Goal: Task Accomplishment & Management: Use online tool/utility

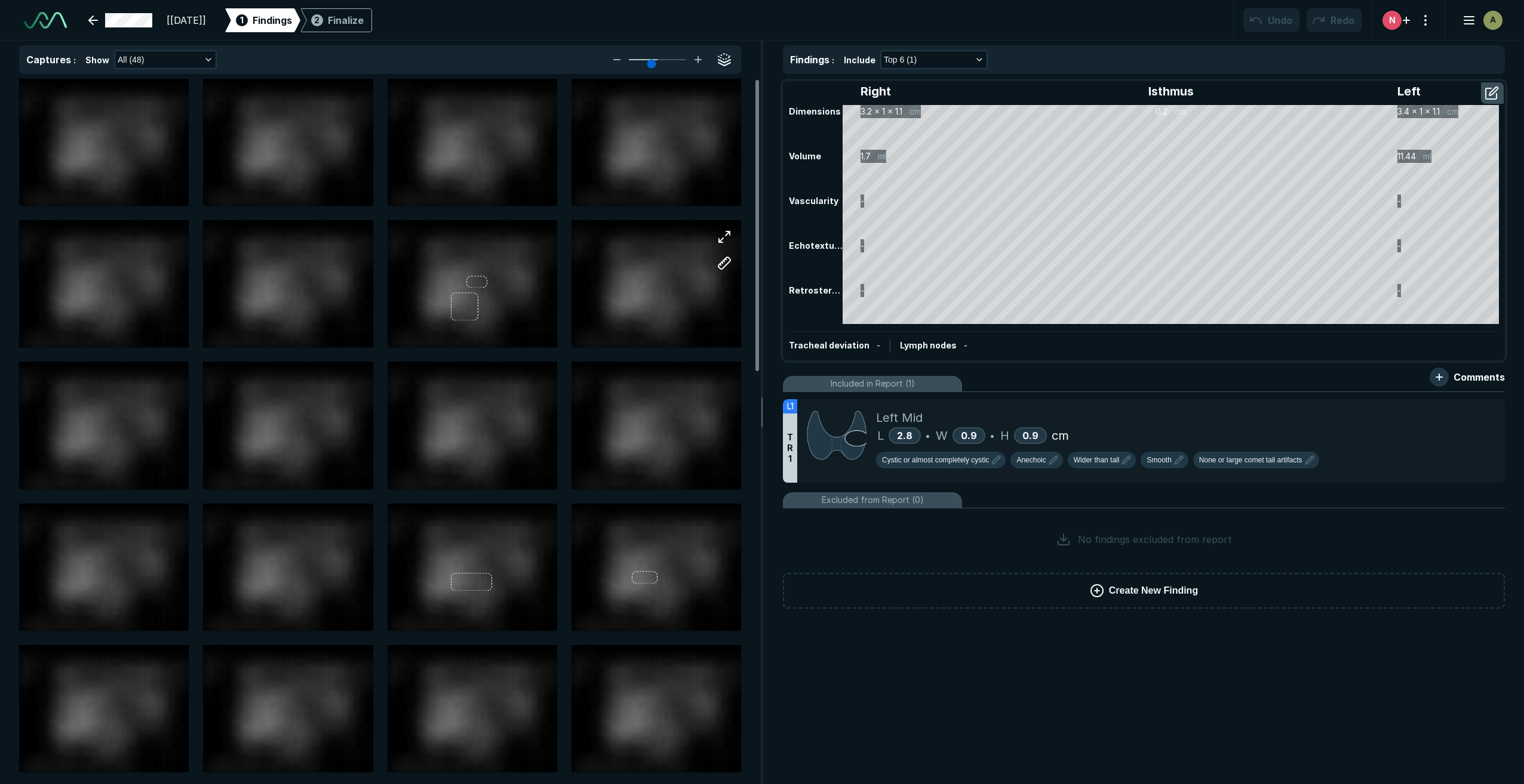
scroll to position [4856, 8392]
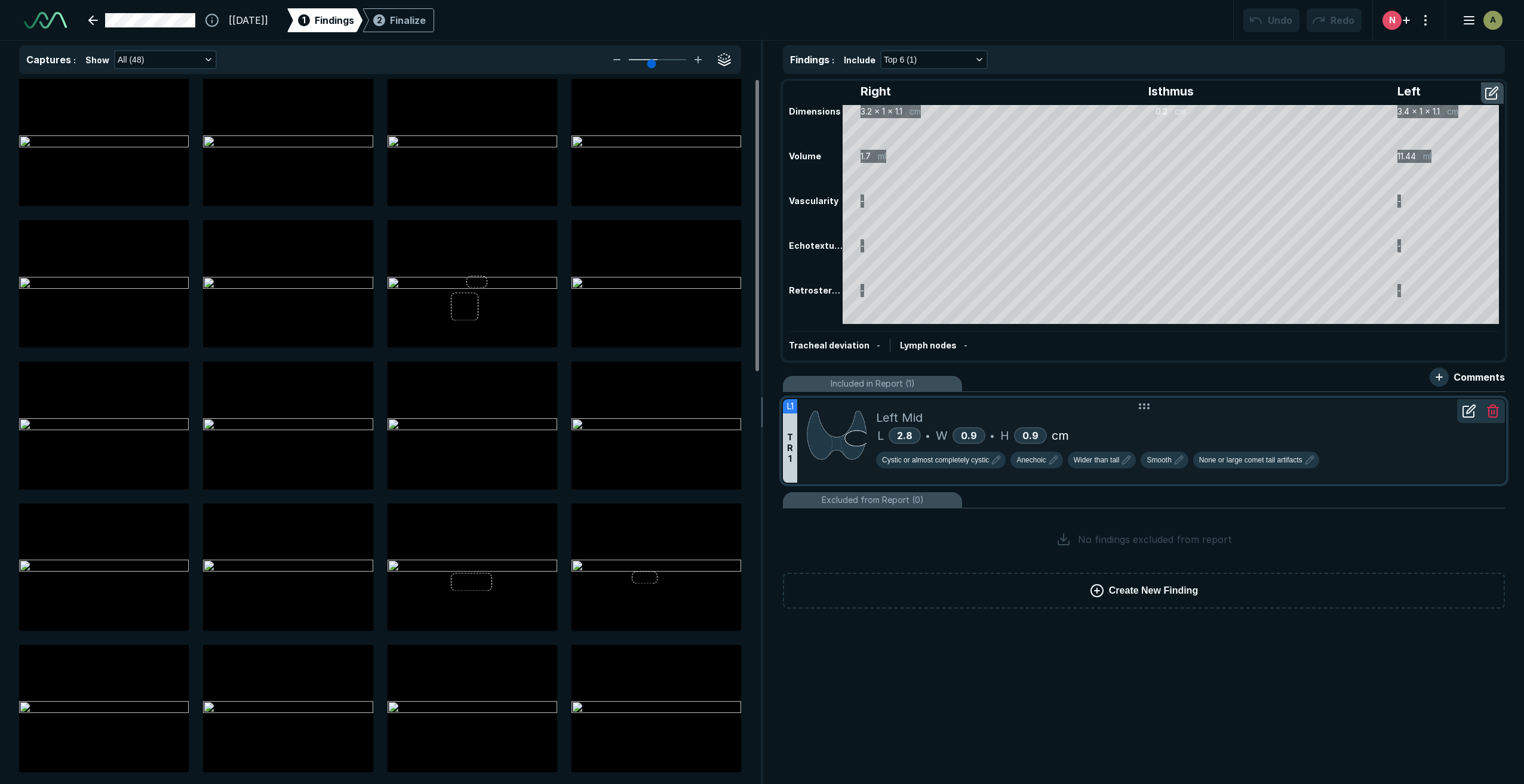
click at [1202, 428] on div "L 2.8 • W 0.9 • H 0.9 cm" at bounding box center [1185, 436] width 619 height 18
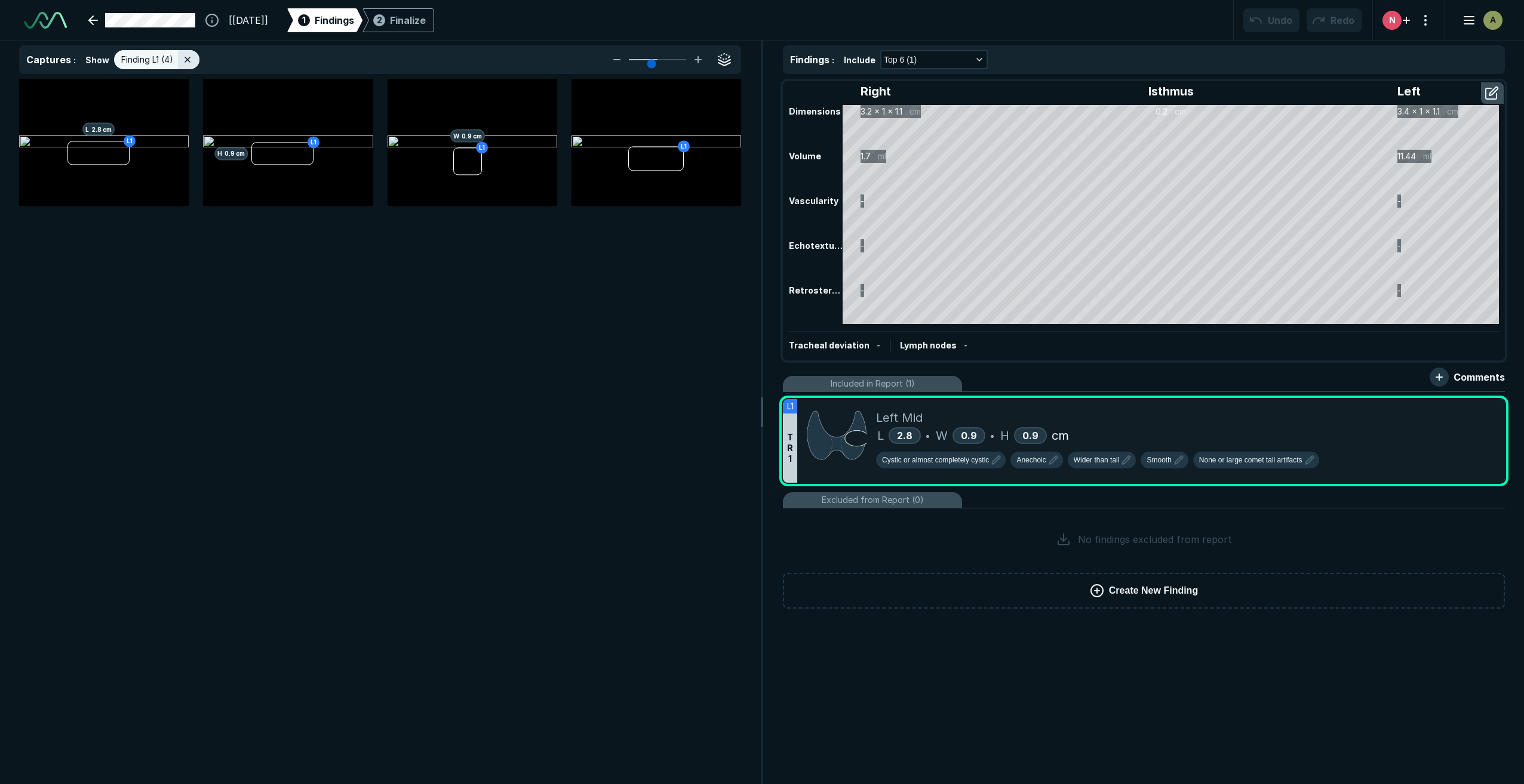
scroll to position [4579, 4764]
click at [331, 203] on div "L1 H 0.9 cm" at bounding box center [287, 142] width 169 height 127
click at [358, 95] on button "button" at bounding box center [356, 95] width 24 height 24
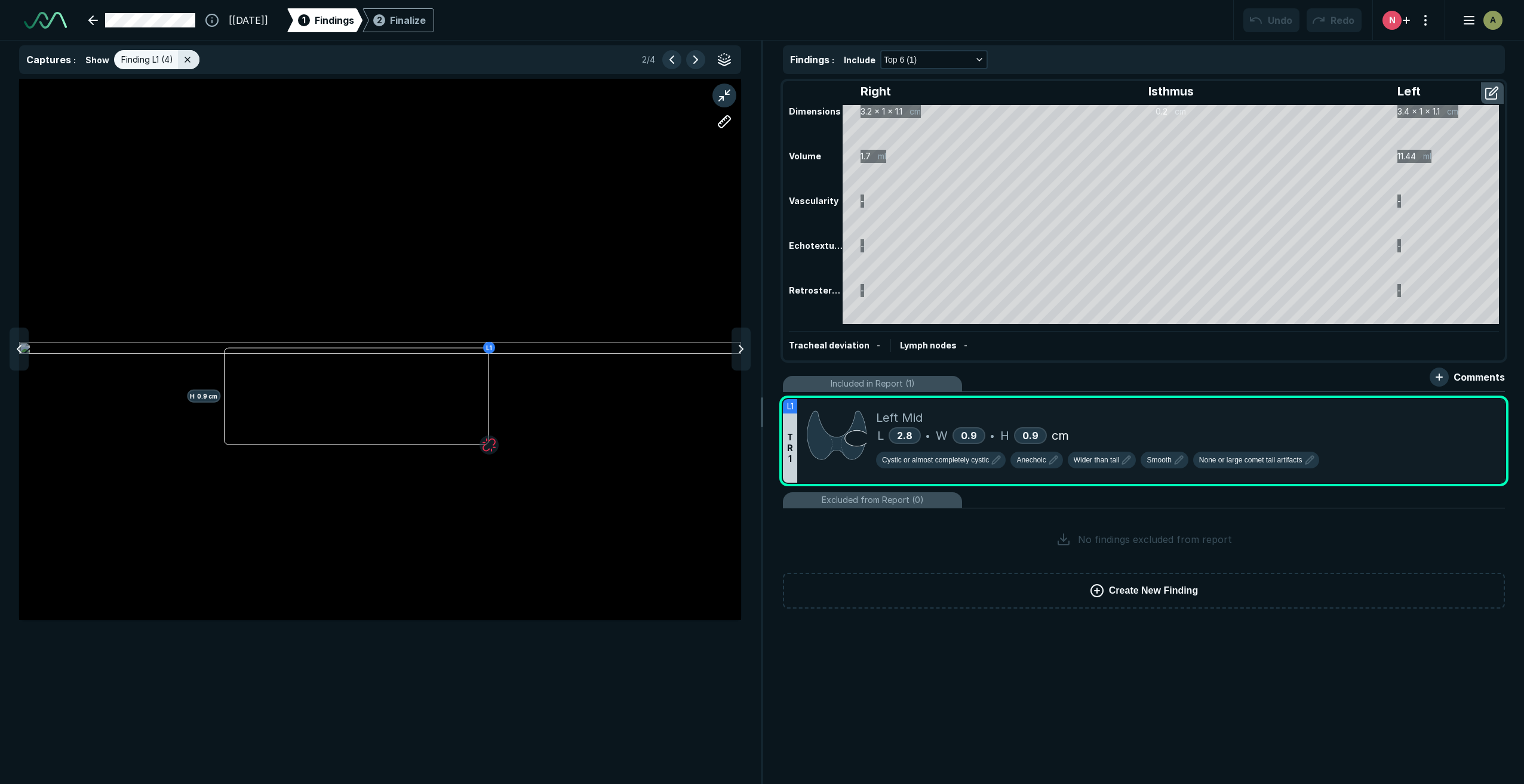
click at [1263, 344] on div "Right Isthmus Left Dimensions 3.2 x 1 x 1.1 cm 0.2 cm 3.4 x 1 x 1.1 cm Volume 1…" at bounding box center [1143, 221] width 719 height 277
drag, startPoint x: 1272, startPoint y: 325, endPoint x: 1385, endPoint y: 423, distance: 149.6
click at [1375, 428] on div "L 2.8 • W 0.9 • H 0.9 cm" at bounding box center [1185, 436] width 619 height 18
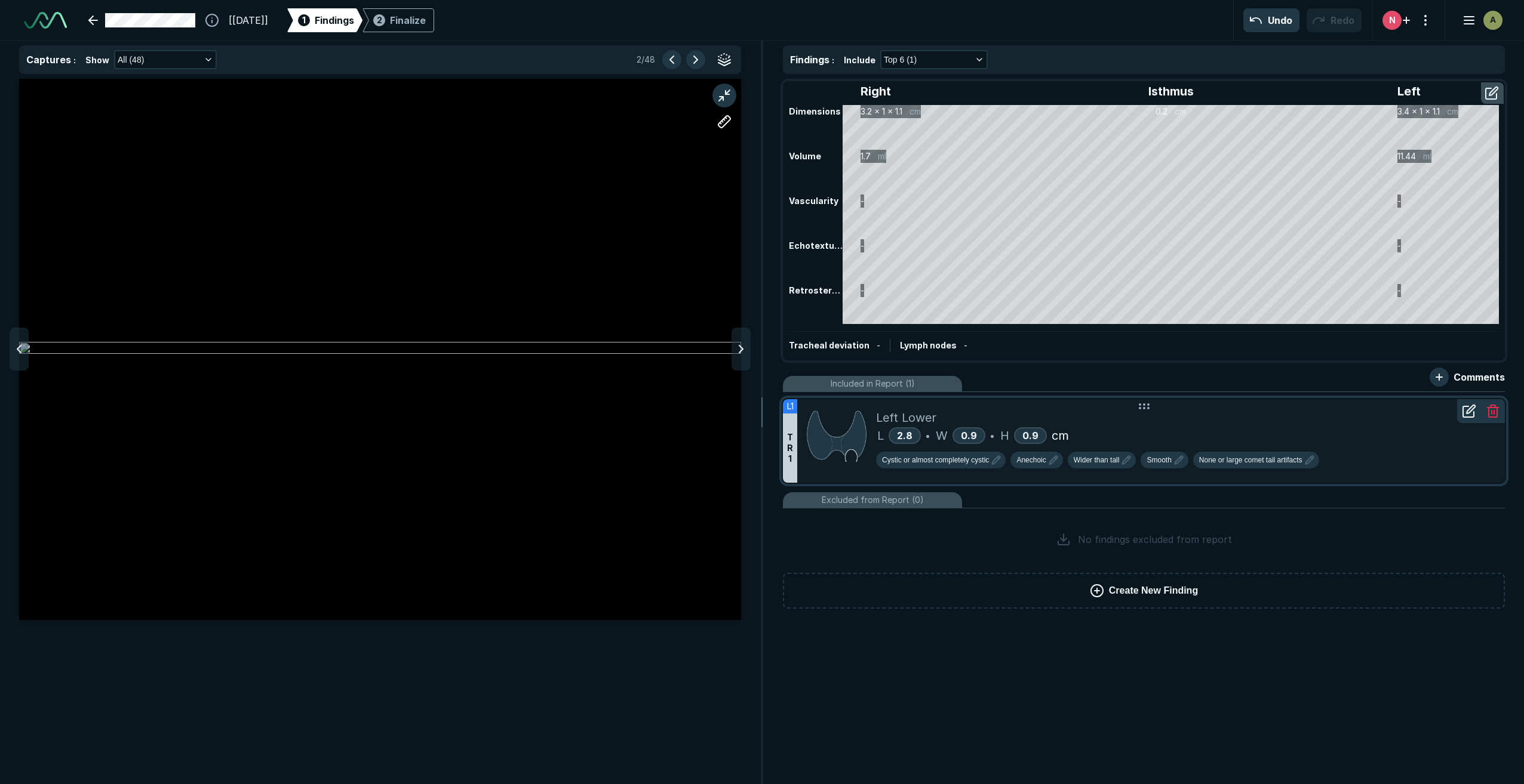
click at [1496, 412] on icon at bounding box center [1493, 413] width 8 height 10
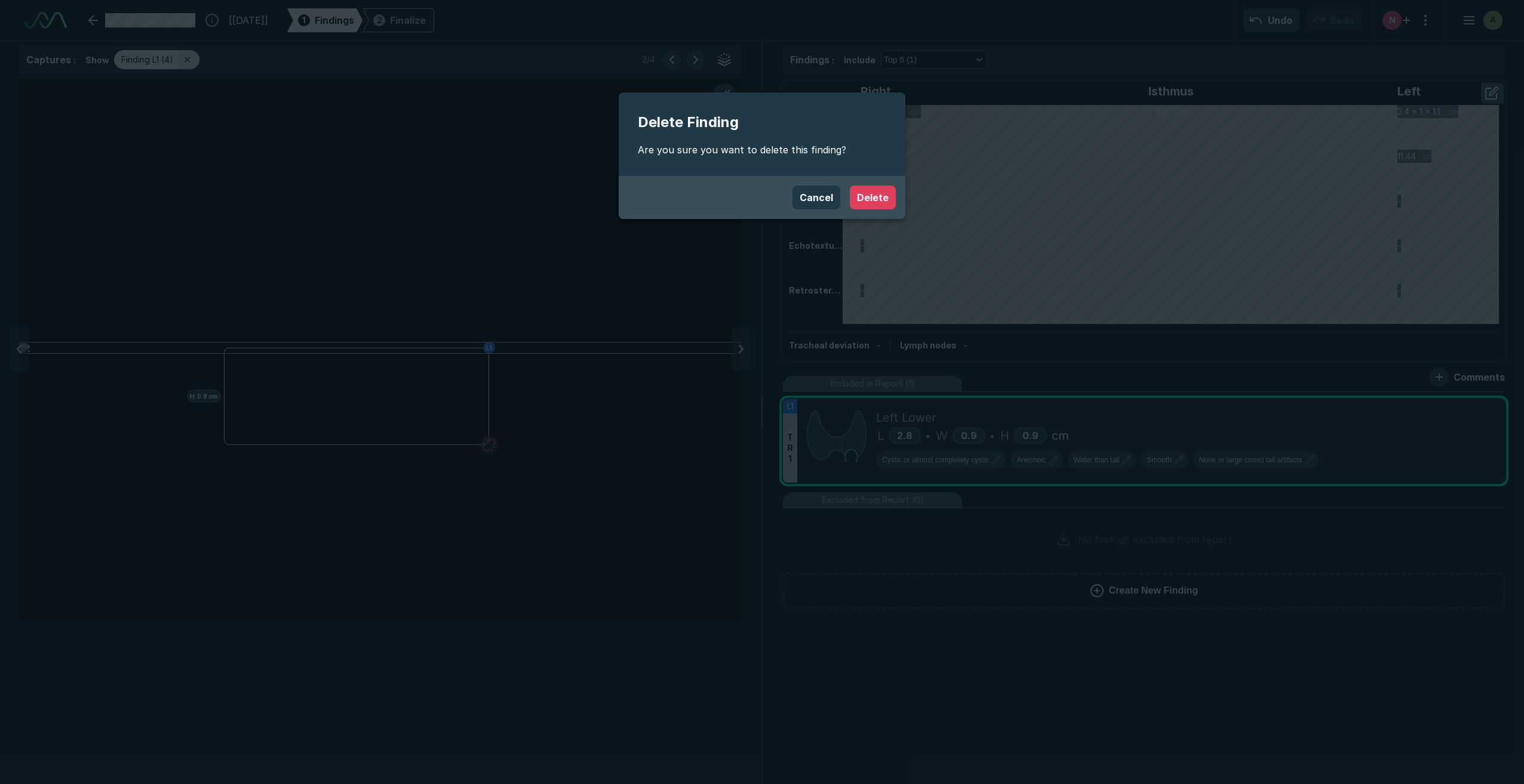
click at [882, 194] on button "Delete" at bounding box center [873, 198] width 46 height 24
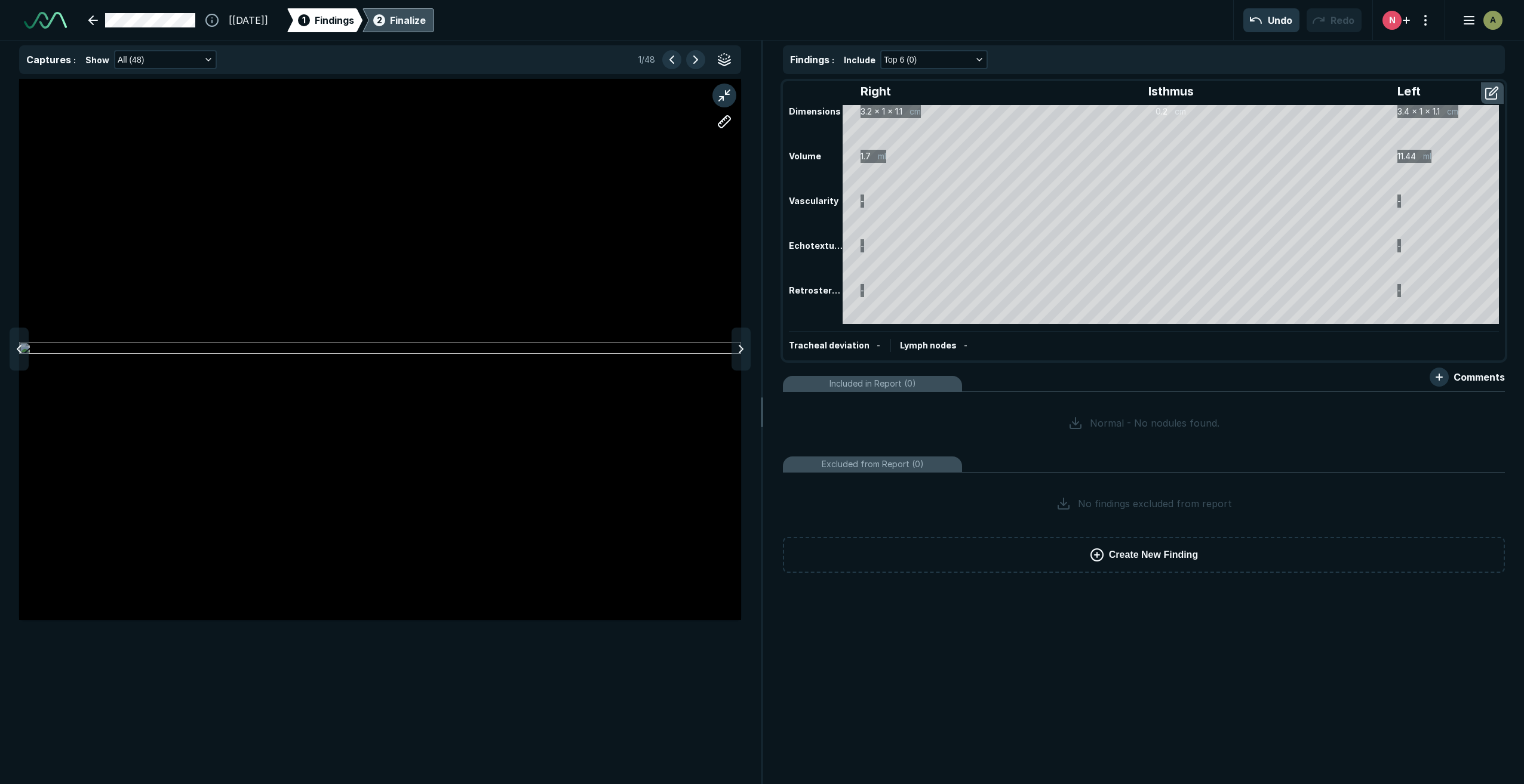
click at [426, 17] on div "Finalize" at bounding box center [407, 20] width 35 height 15
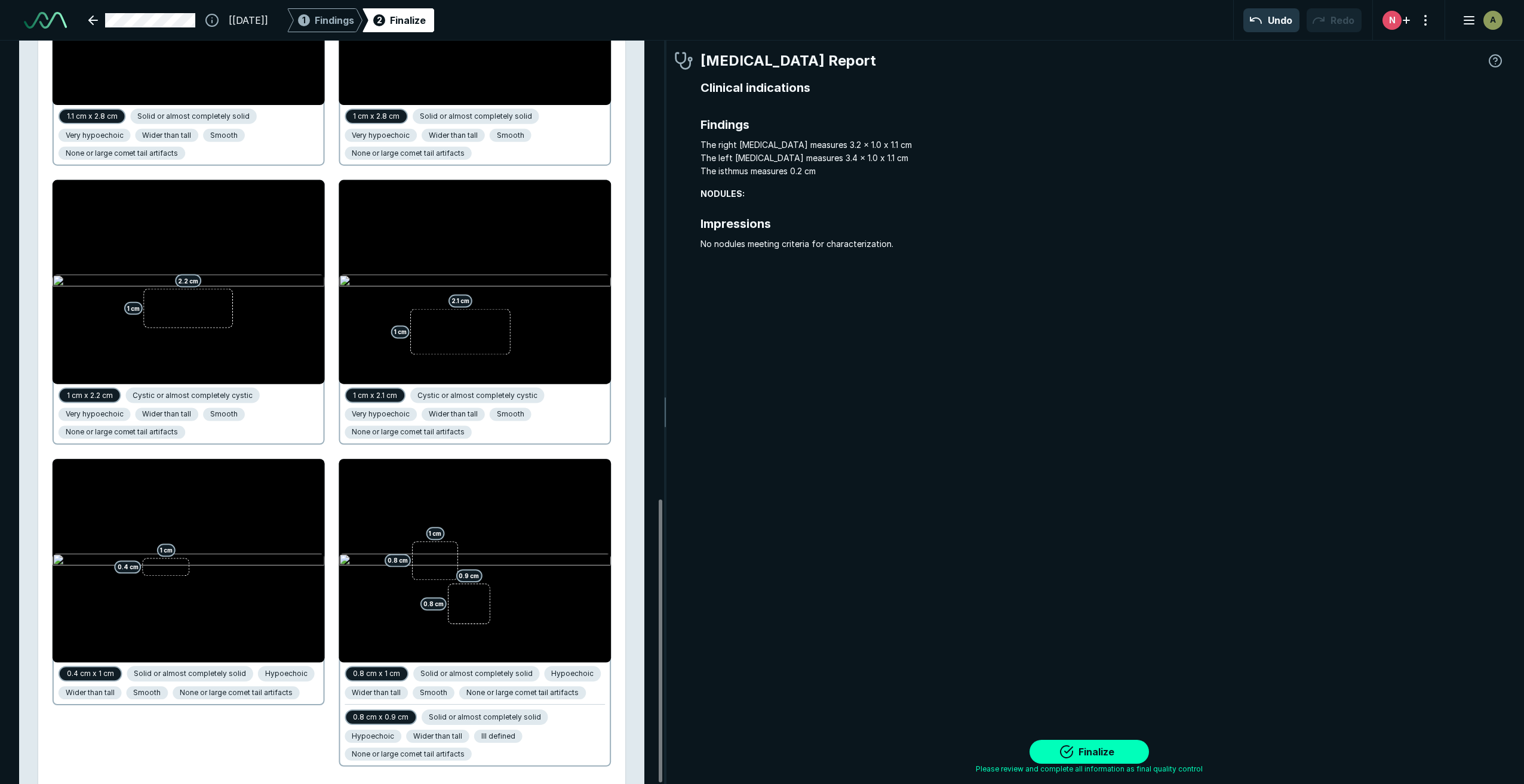
scroll to position [1207, 0]
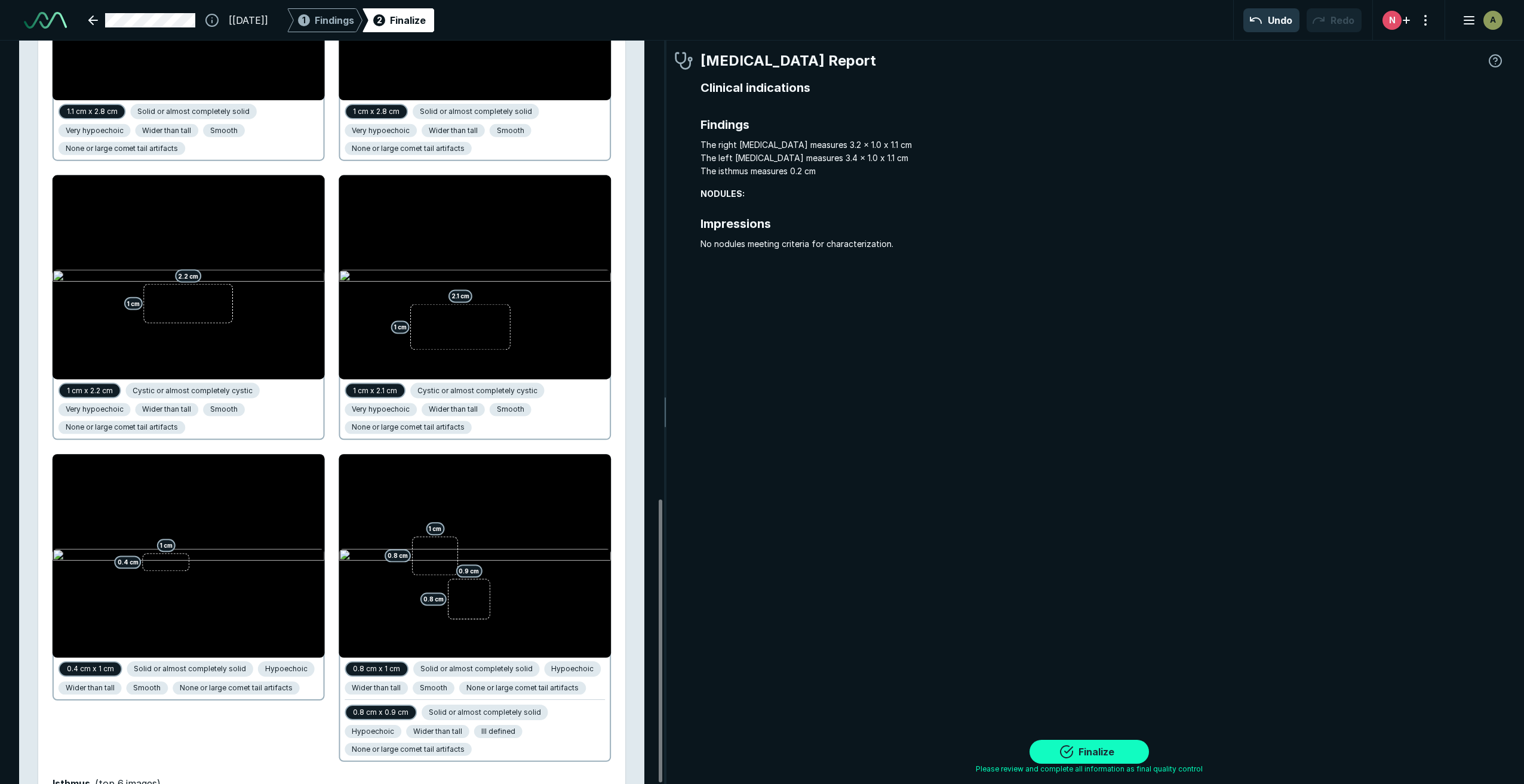
click at [1102, 751] on button "Finalize" at bounding box center [1088, 753] width 119 height 24
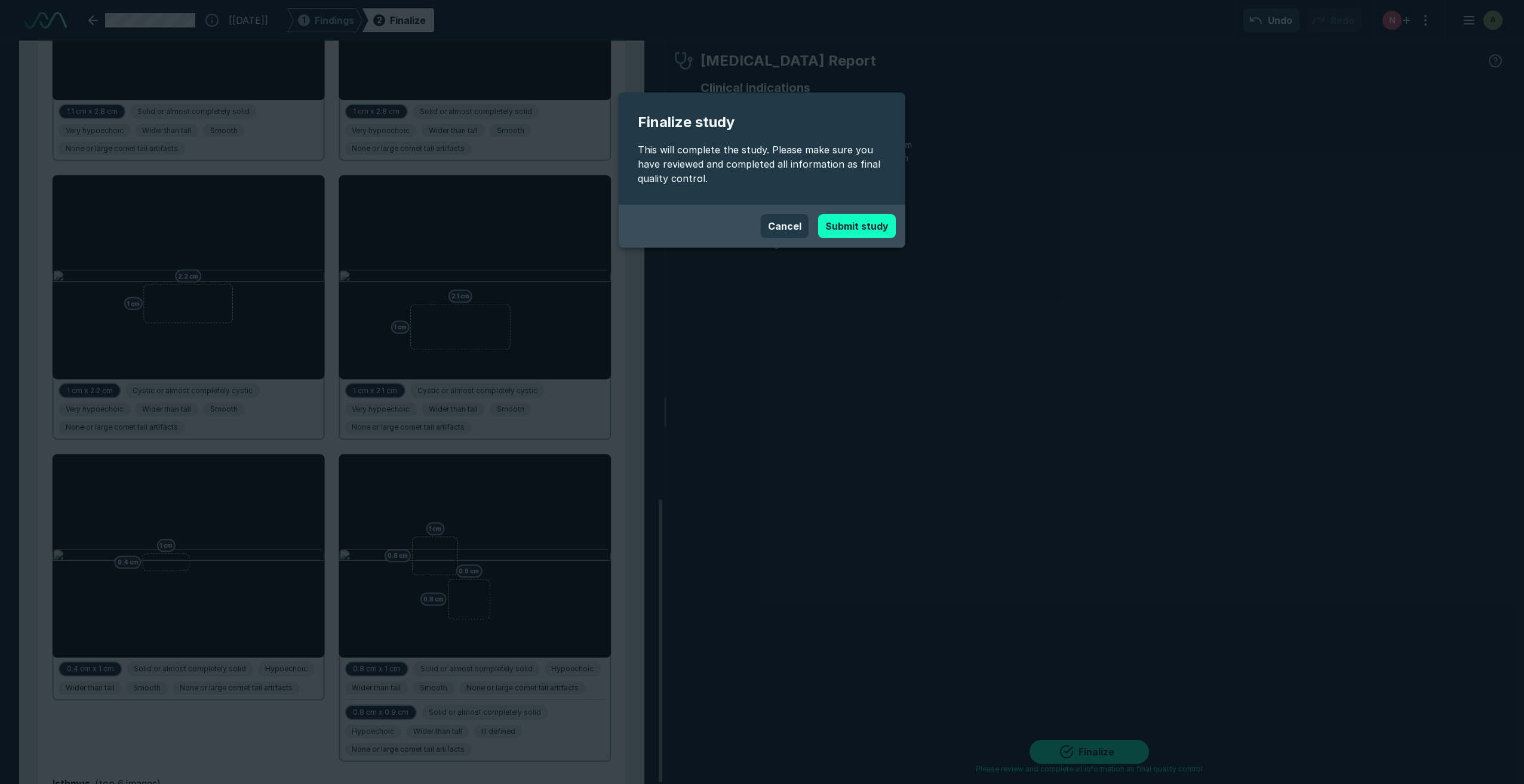
click at [842, 228] on button "Submit study" at bounding box center [856, 226] width 78 height 24
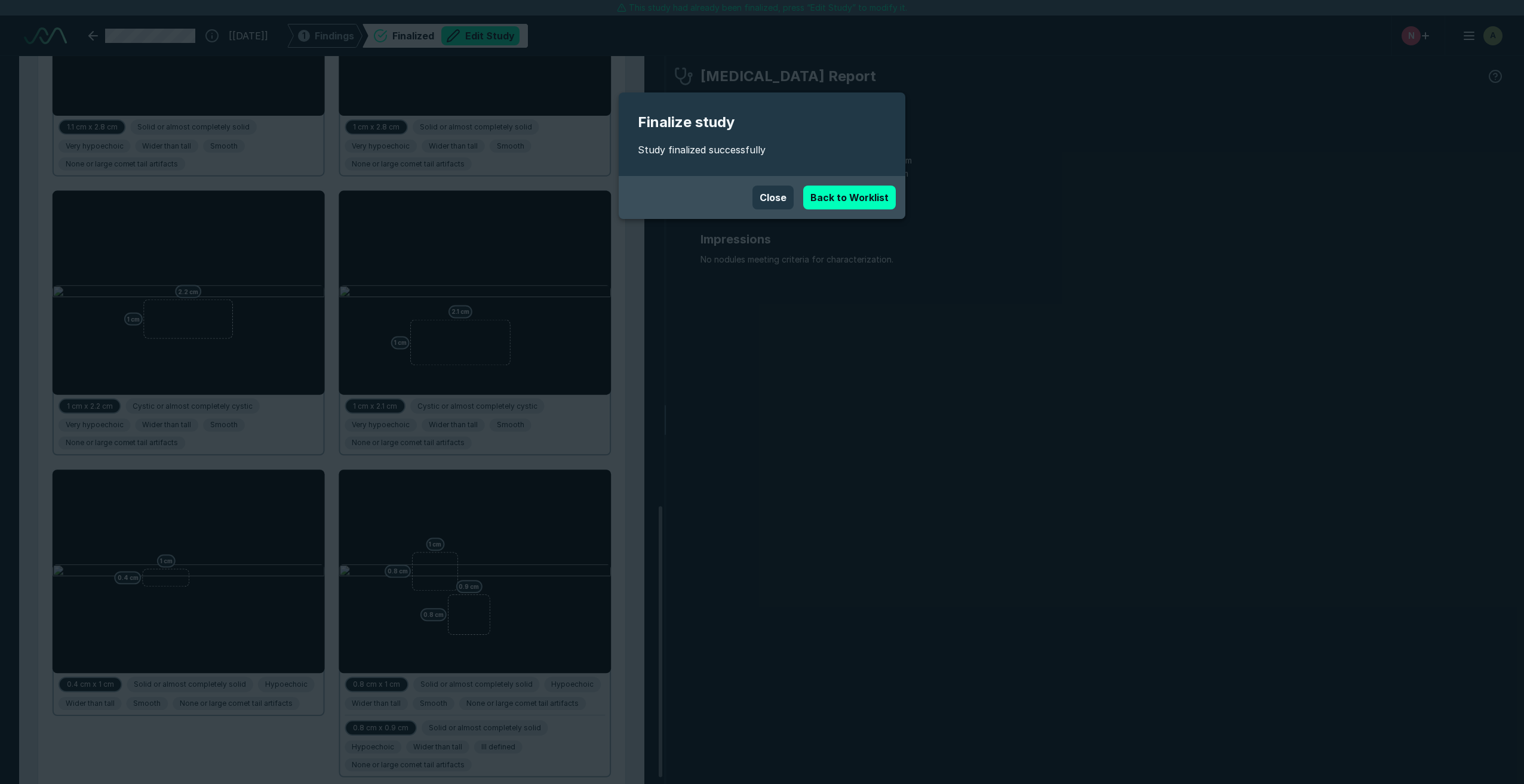
drag, startPoint x: 771, startPoint y: 195, endPoint x: 537, endPoint y: 584, distance: 454.0
click at [771, 195] on button "Close" at bounding box center [773, 198] width 41 height 24
